Goal: Check status: Check status

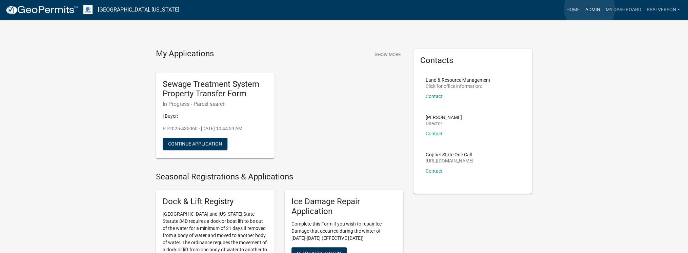
click at [589, 8] on link "Admin" at bounding box center [592, 9] width 20 height 13
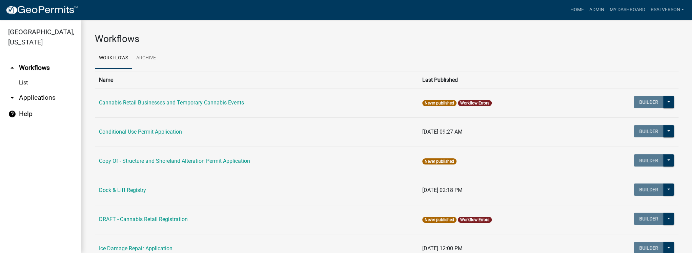
click at [31, 98] on link "arrow_drop_down Applications" at bounding box center [40, 97] width 81 height 16
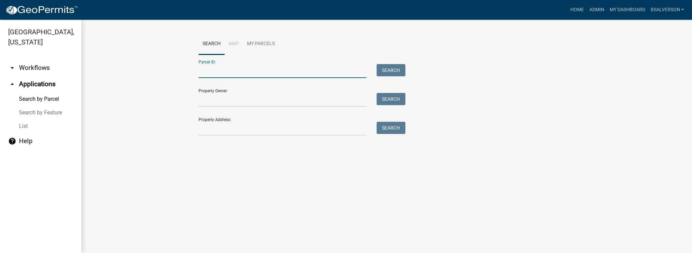
paste input "44000340157000"
type input "44000340157000"
click at [384, 70] on button "Search" at bounding box center [390, 70] width 29 height 12
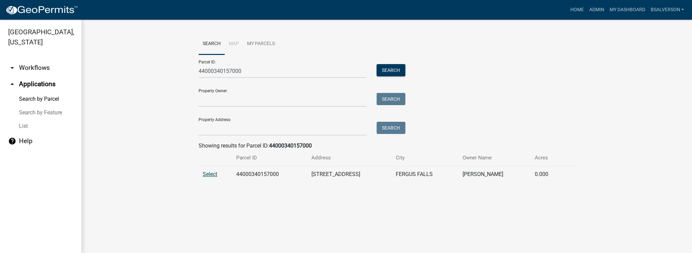
click at [207, 174] on span "Select" at bounding box center [210, 174] width 15 height 6
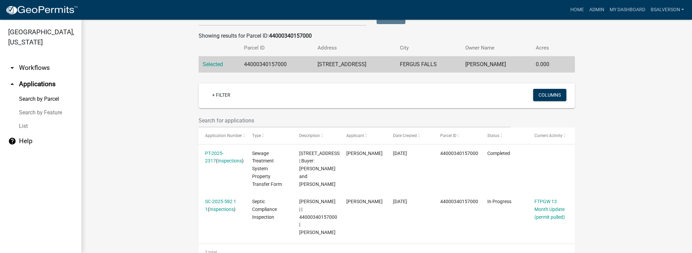
scroll to position [131, 0]
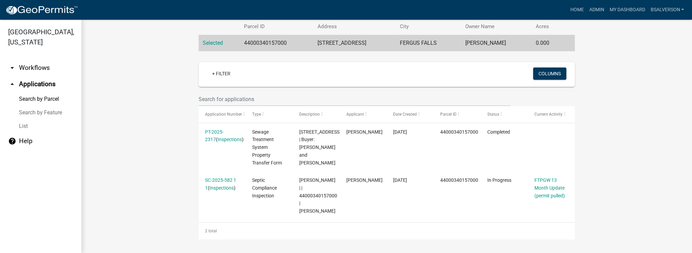
click at [117, 125] on wm-workflow-application-search-view "Search Map My Parcels Parcel ID: 44000340157000 Search Property Owner: Search P…" at bounding box center [386, 70] width 583 height 337
click at [153, 186] on wm-workflow-application-search-view "Search Map My Parcels Parcel ID: 44000340157000 Search Property Owner: Search P…" at bounding box center [386, 70] width 583 height 337
